Goal: Task Accomplishment & Management: Manage account settings

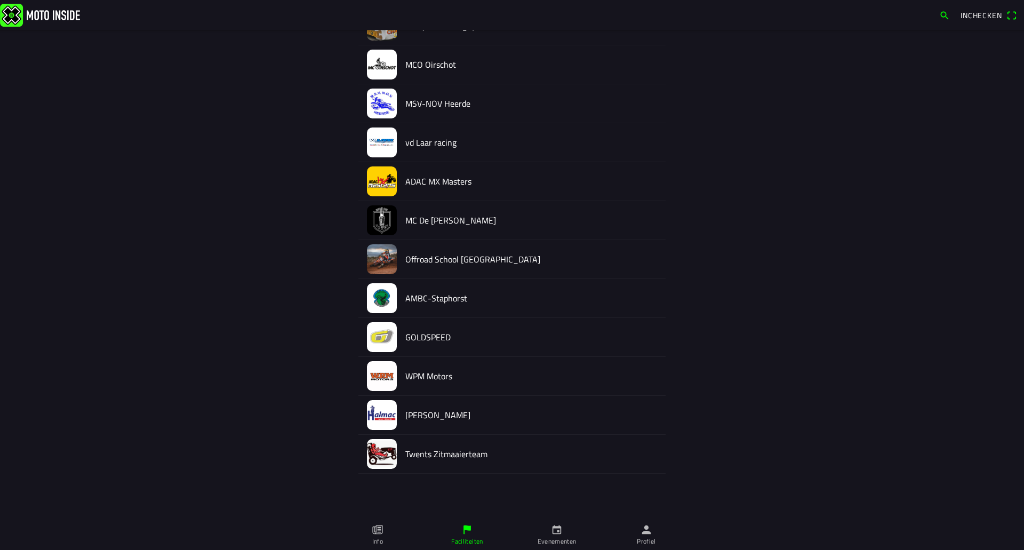
scroll to position [859, 0]
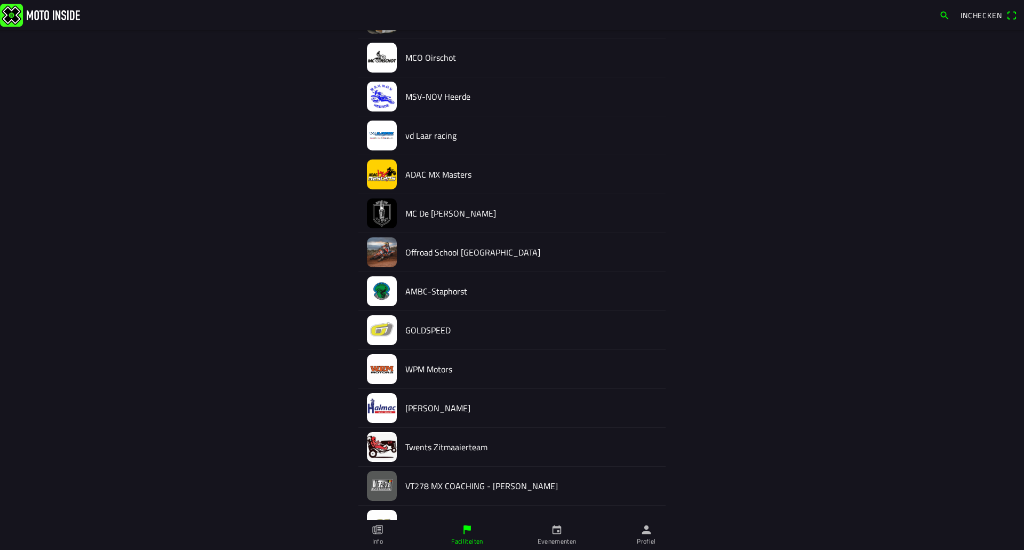
click at [423, 407] on h2 "[PERSON_NAME]" at bounding box center [531, 408] width 252 height 10
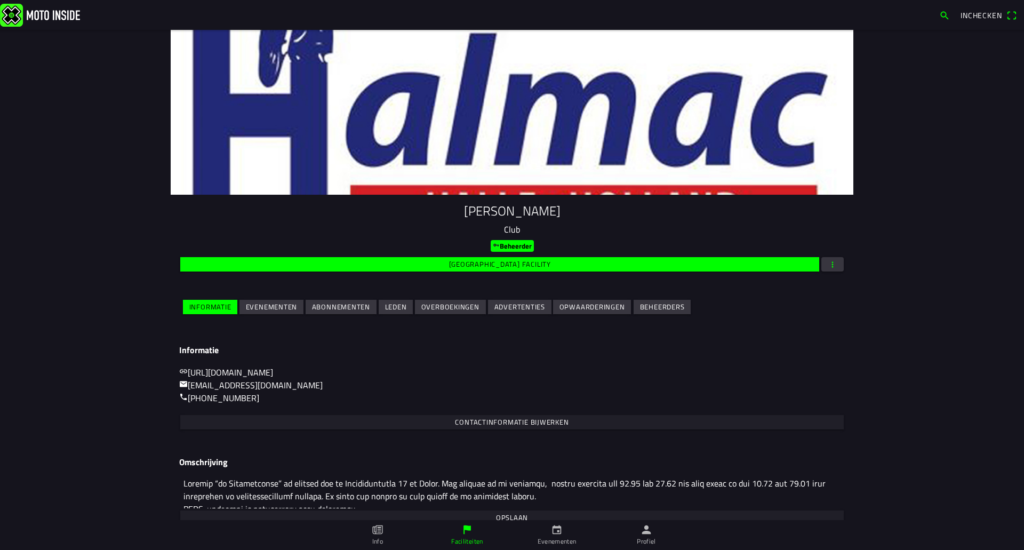
click at [0, 0] on slot "Evenementen" at bounding box center [0, 0] width 0 height 0
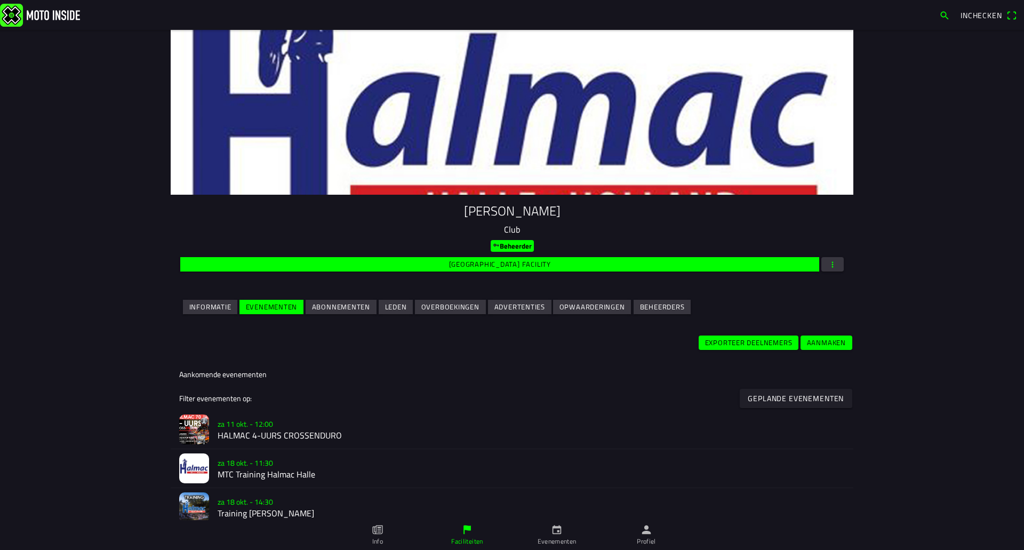
click at [295, 425] on h3 "za 11 okt. - 12:00" at bounding box center [531, 423] width 627 height 11
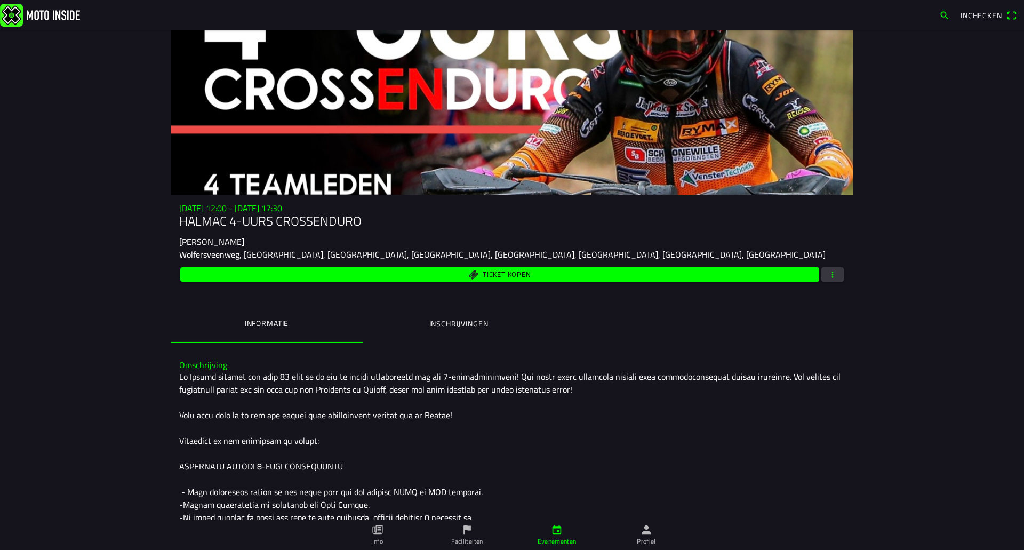
click at [832, 270] on span "button" at bounding box center [832, 274] width 10 height 14
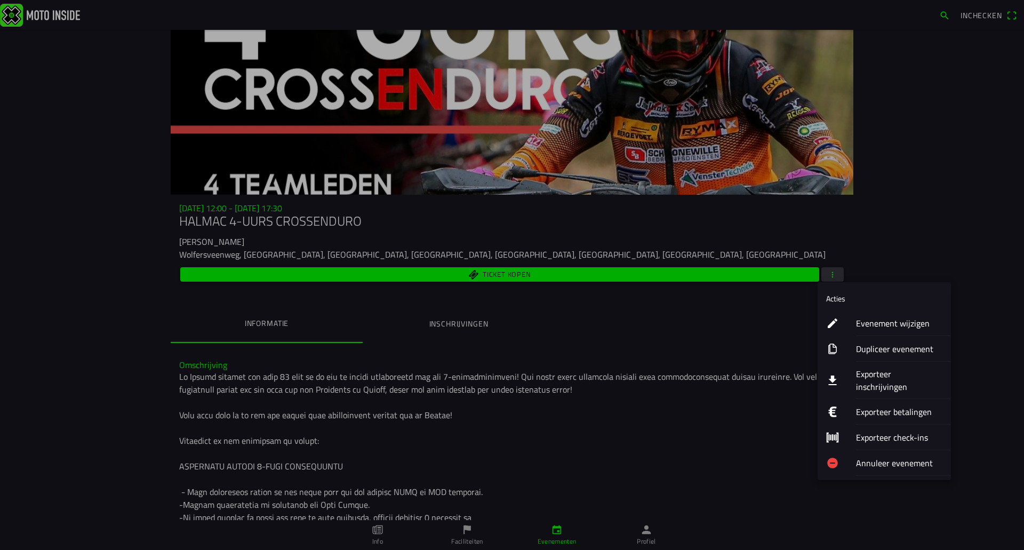
click at [867, 320] on ion-label "Evenement wijzigen" at bounding box center [899, 323] width 86 height 13
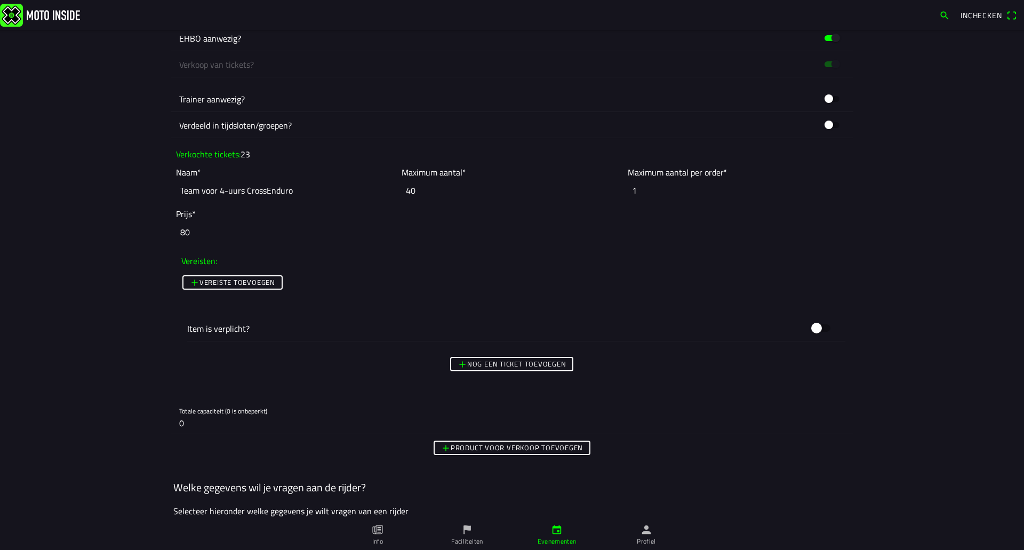
scroll to position [1013, 0]
